Goal: Obtain resource: Download file/media

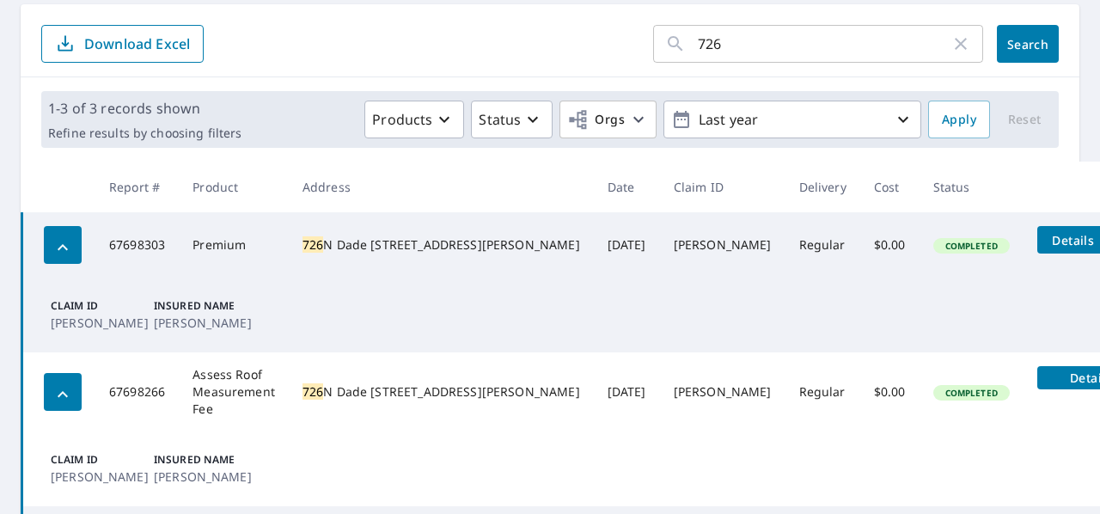
scroll to position [170, 0]
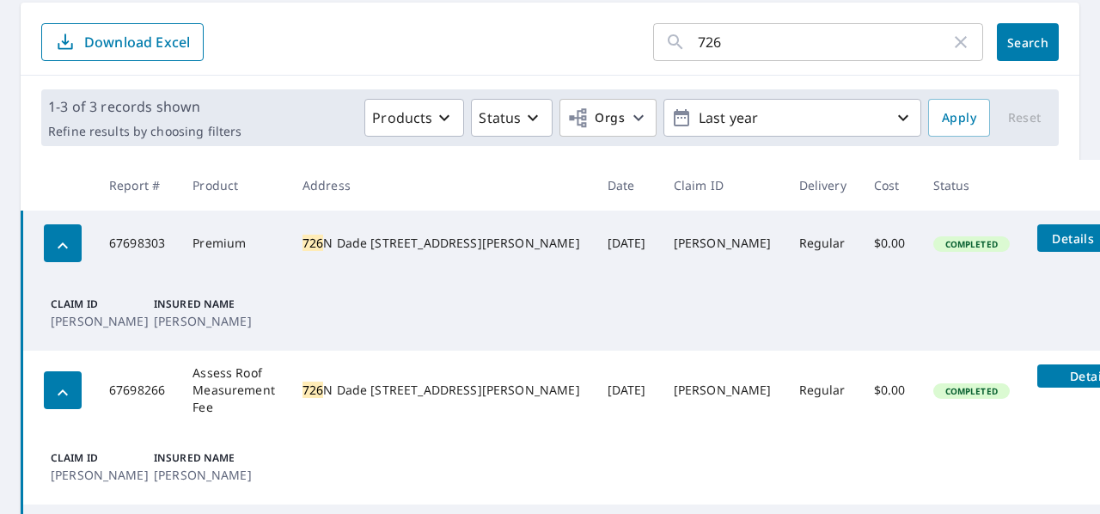
click at [955, 44] on icon "button" at bounding box center [960, 42] width 21 height 21
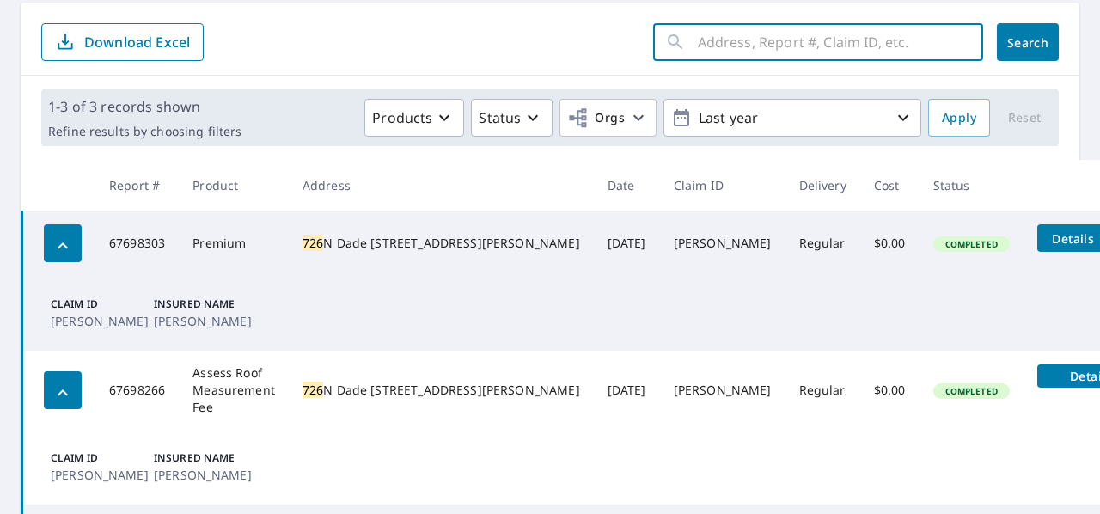
click at [870, 46] on input "text" at bounding box center [840, 42] width 285 height 48
type input "2623"
click at [1024, 43] on span "Search" at bounding box center [1027, 42] width 34 height 16
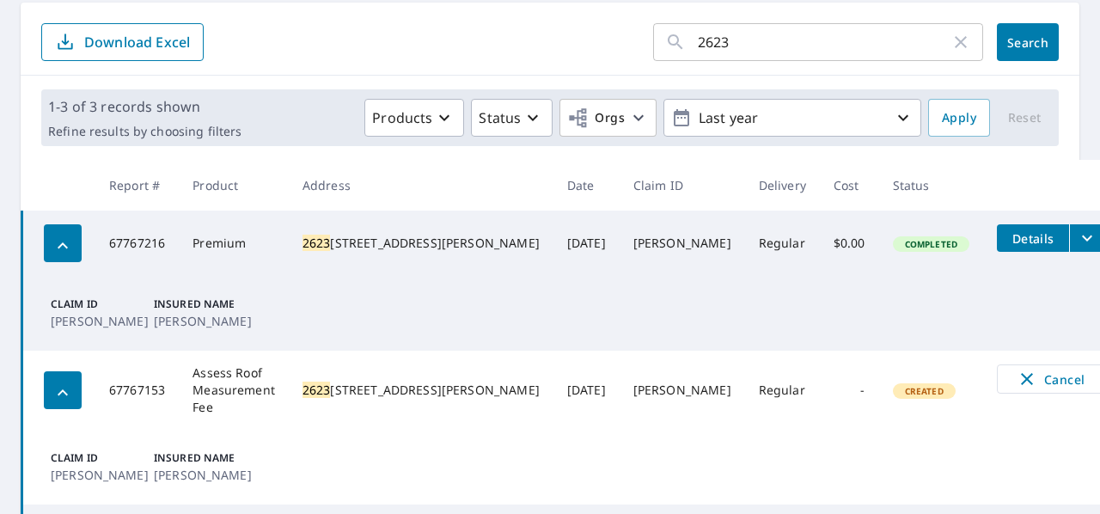
click at [1082, 236] on icon "filesDropdownBtn-67767216" at bounding box center [1087, 238] width 10 height 6
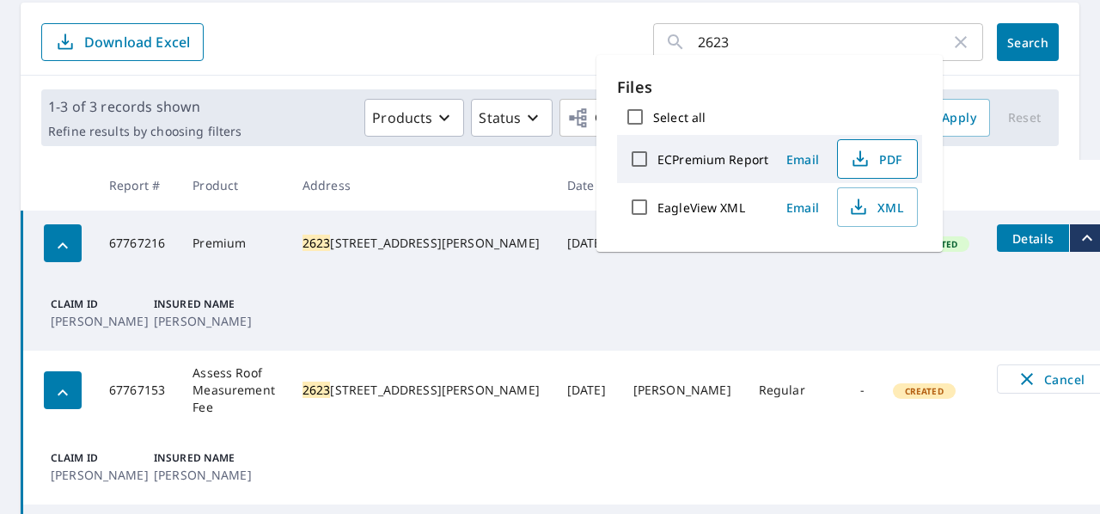
click at [883, 160] on span "PDF" at bounding box center [875, 159] width 55 height 21
